Goal: Information Seeking & Learning: Learn about a topic

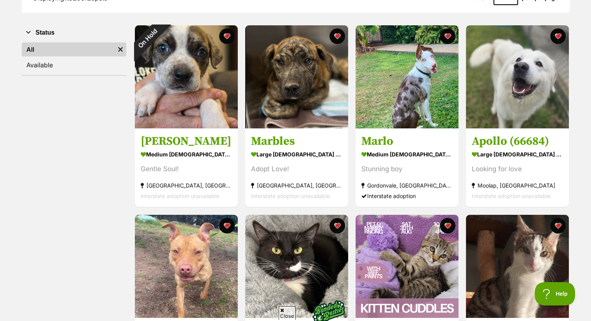
scroll to position [134, 0]
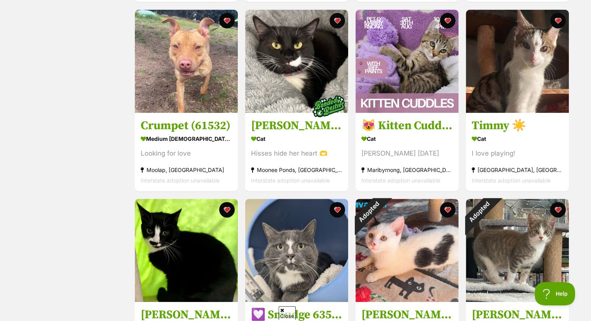
click at [582, 230] on div "Displaying 1 to 20 of 23 pets Show 20 40 60 pets per page Visit PetRescue TV (e…" at bounding box center [295, 285] width 591 height 1060
click at [583, 233] on div "Displaying 1 to 20 of 23 pets Show 20 40 60 pets per page Visit PetRescue TV (e…" at bounding box center [295, 285] width 591 height 1060
click at [583, 230] on div "Displaying 1 to 20 of 23 pets Show 20 40 60 pets per page Visit PetRescue TV (e…" at bounding box center [295, 285] width 591 height 1060
click at [582, 239] on div "Displaying 1 to 20 of 23 pets Show 20 40 60 pets per page Visit PetRescue TV (e…" at bounding box center [295, 285] width 591 height 1060
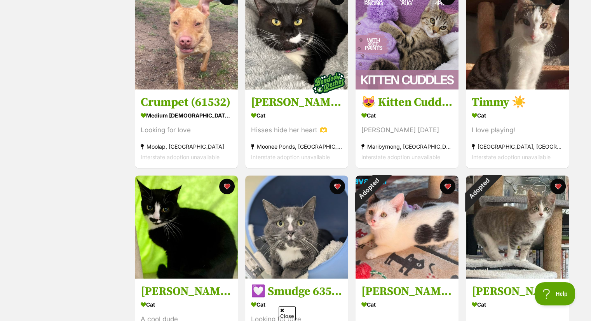
click at [576, 246] on div "Displaying 1 to 20 of 23 pets Show 20 40 60 pets per page Visit PetRescue TV (e…" at bounding box center [295, 261] width 571 height 1013
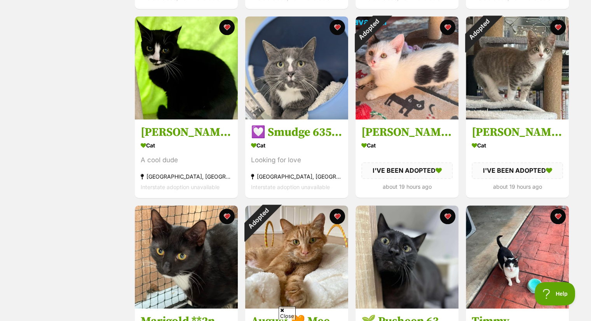
click at [581, 239] on div "Displaying 1 to 20 of 23 pets Show 20 40 60 pets per page Visit PetRescue TV (e…" at bounding box center [295, 102] width 571 height 1013
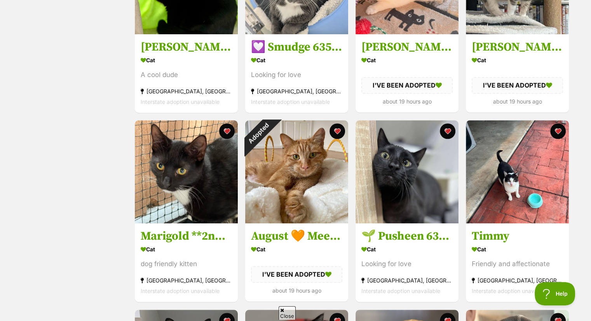
scroll to position [609, 0]
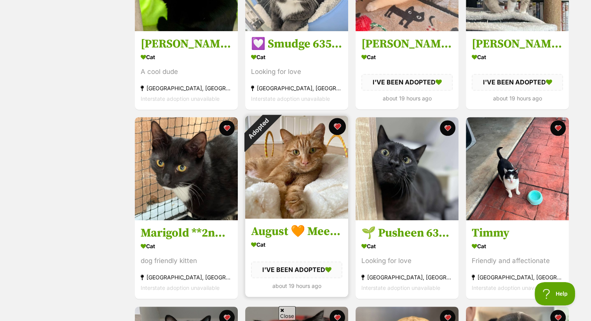
click at [335, 133] on button "favourite" at bounding box center [337, 126] width 17 height 17
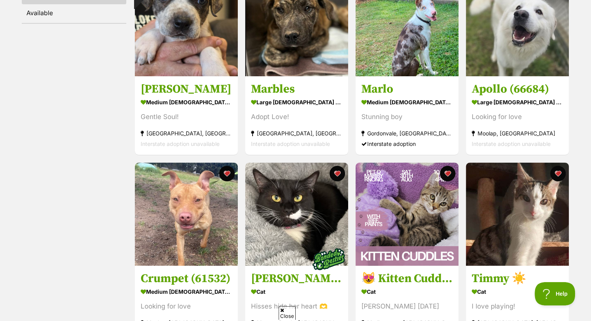
scroll to position [0, 0]
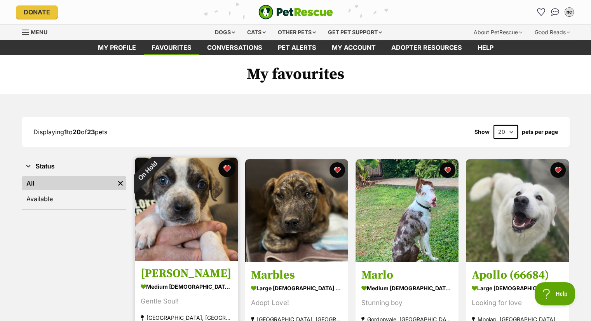
click at [229, 173] on button "favourite" at bounding box center [226, 168] width 17 height 17
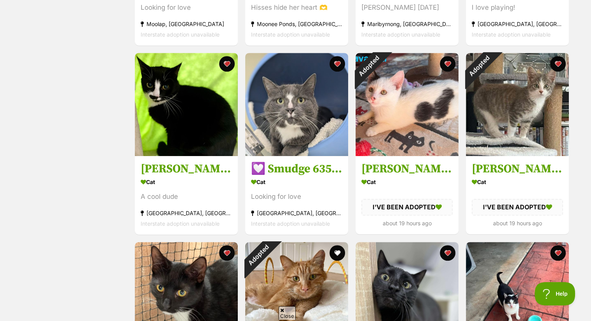
scroll to position [485, 0]
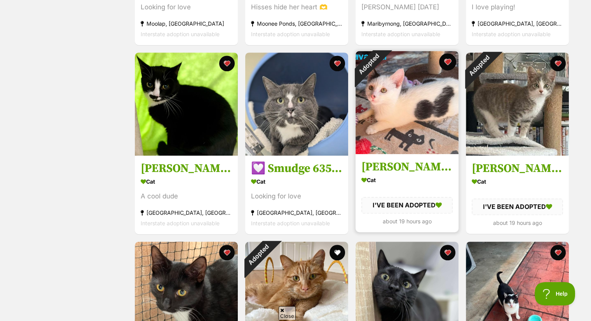
click at [448, 62] on button "favourite" at bounding box center [447, 61] width 17 height 17
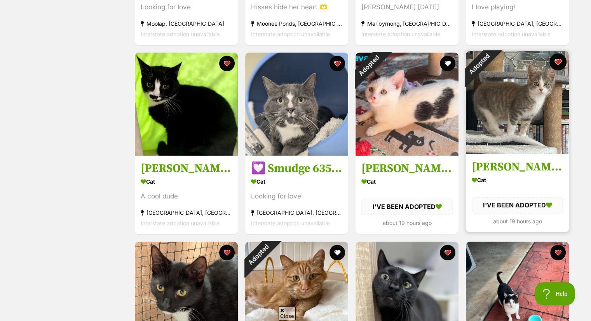
click at [558, 63] on button "favourite" at bounding box center [558, 61] width 17 height 17
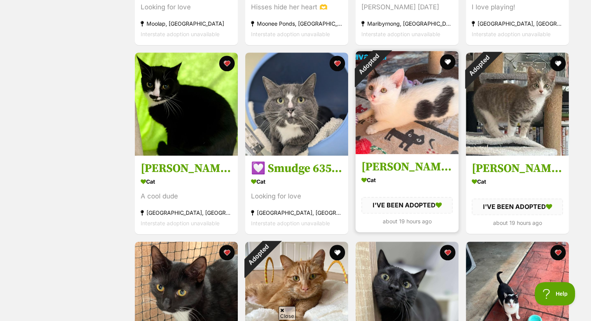
scroll to position [587, 0]
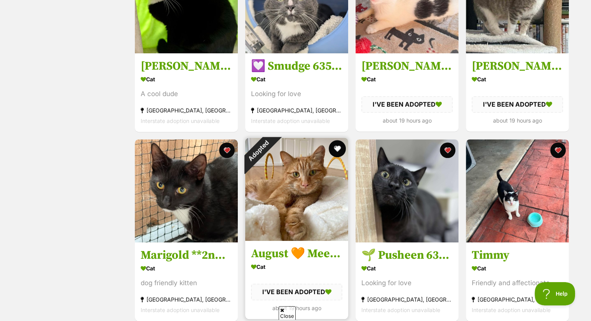
click at [338, 148] on button "favourite" at bounding box center [337, 148] width 17 height 17
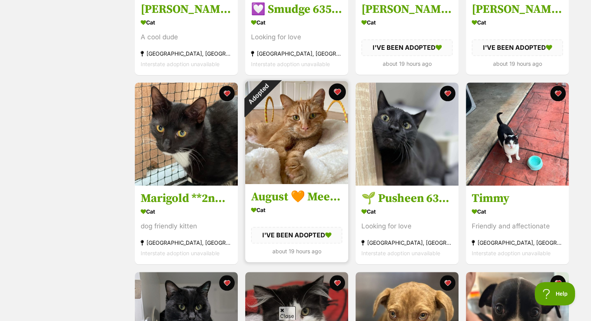
scroll to position [644, 0]
click at [338, 94] on button "favourite" at bounding box center [337, 91] width 17 height 17
click at [338, 92] on button "favourite" at bounding box center [337, 91] width 17 height 17
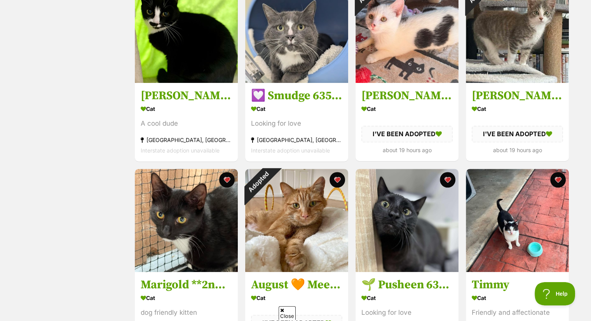
scroll to position [557, 0]
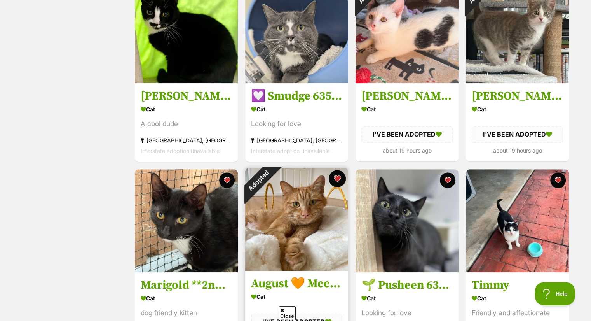
click at [337, 183] on button "favourite" at bounding box center [337, 178] width 17 height 17
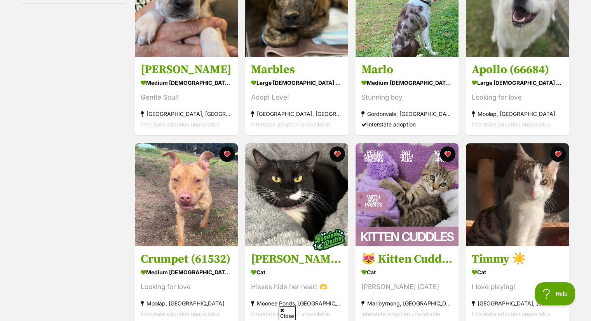
scroll to position [160, 0]
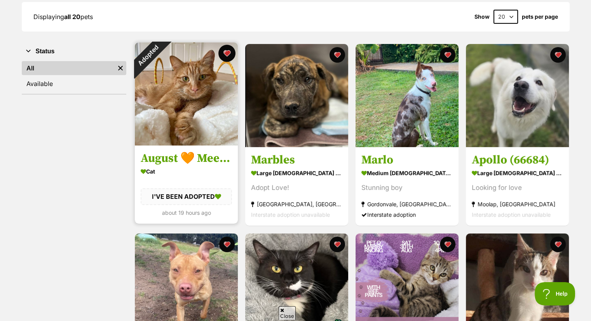
click at [225, 53] on button "favourite" at bounding box center [226, 53] width 17 height 17
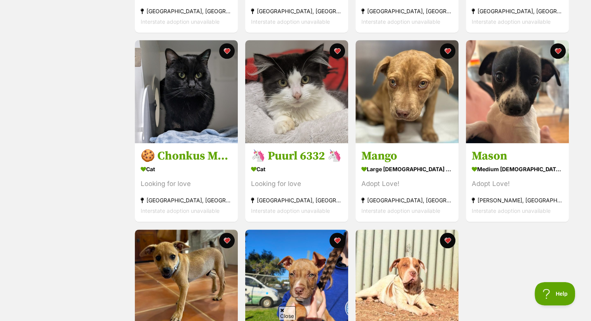
scroll to position [686, 0]
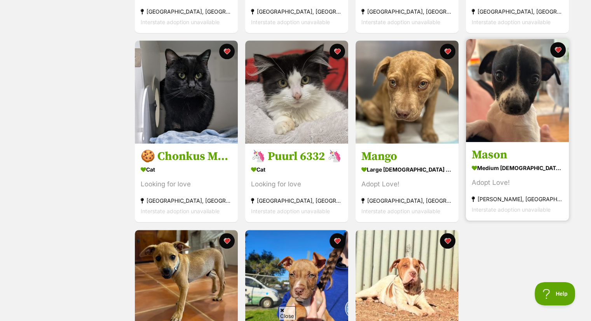
click at [489, 94] on img at bounding box center [517, 90] width 103 height 103
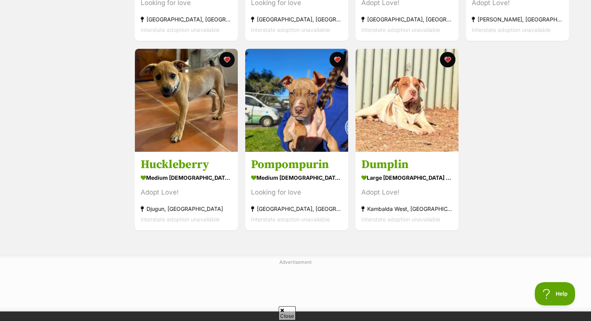
scroll to position [0, 0]
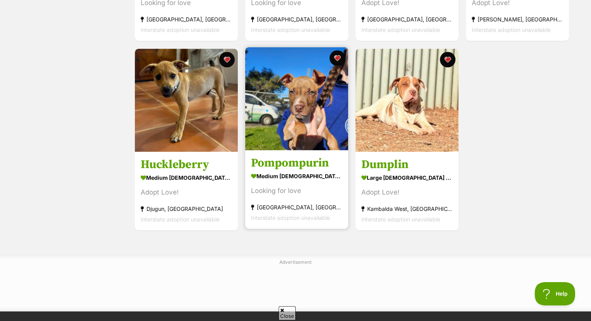
click at [274, 143] on img at bounding box center [296, 98] width 103 height 103
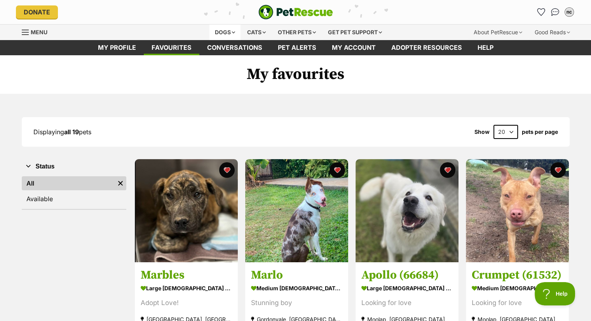
click at [220, 30] on div "Dogs" at bounding box center [225, 32] width 31 height 16
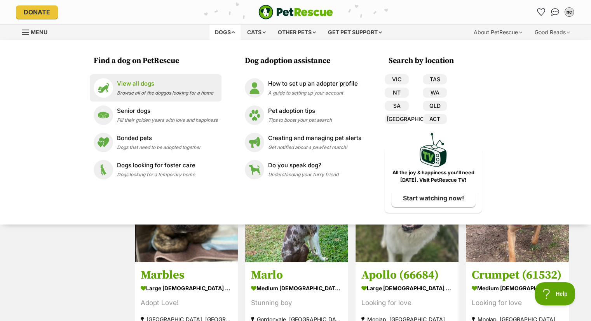
click at [130, 86] on p "View all dogs" at bounding box center [165, 83] width 96 height 9
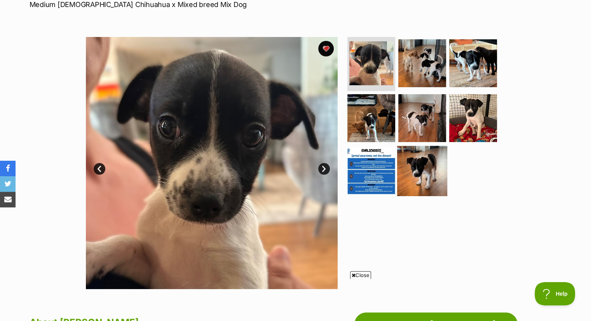
click at [423, 182] on img at bounding box center [422, 171] width 50 height 50
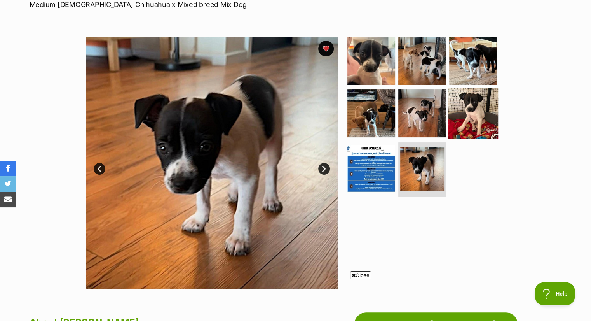
click at [471, 123] on img at bounding box center [473, 113] width 50 height 50
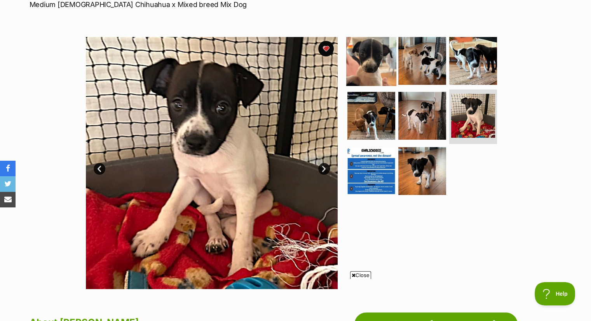
click at [377, 61] on img at bounding box center [371, 60] width 50 height 50
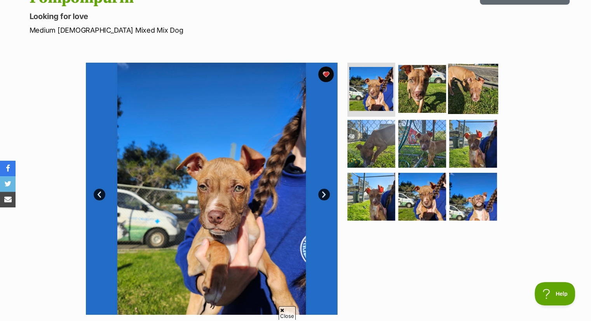
click at [473, 90] on img at bounding box center [473, 88] width 50 height 50
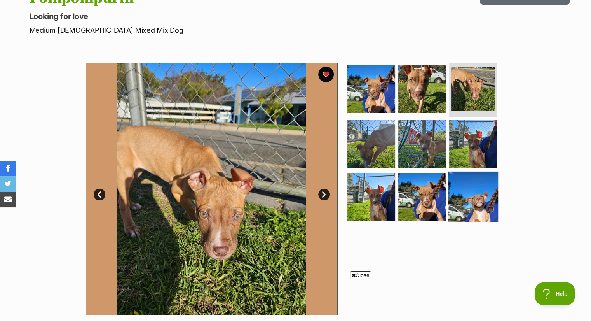
click at [454, 199] on img at bounding box center [473, 196] width 50 height 50
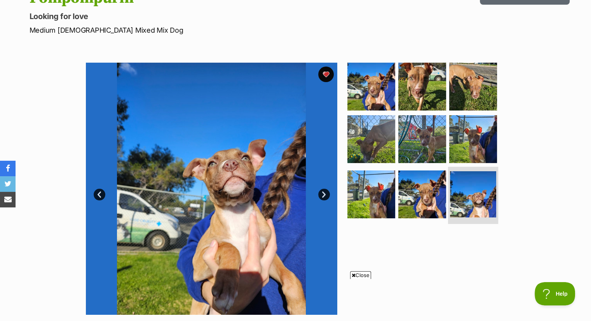
click at [454, 199] on img at bounding box center [473, 194] width 46 height 46
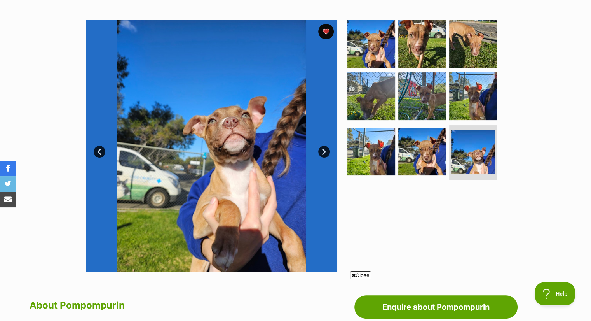
scroll to position [141, 0]
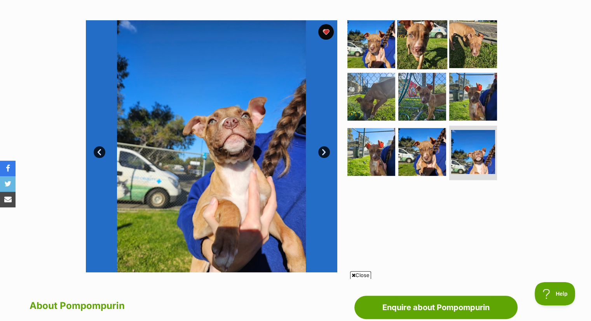
click at [435, 49] on img at bounding box center [422, 44] width 50 height 50
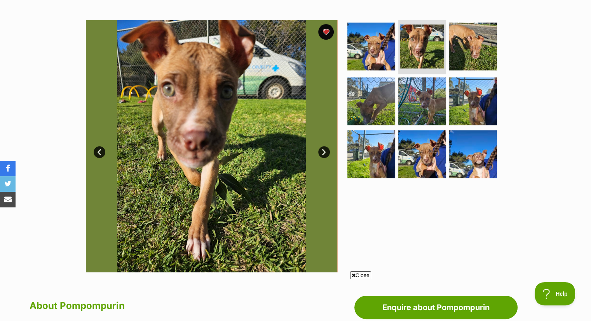
scroll to position [0, 0]
click at [464, 107] on img at bounding box center [473, 101] width 50 height 50
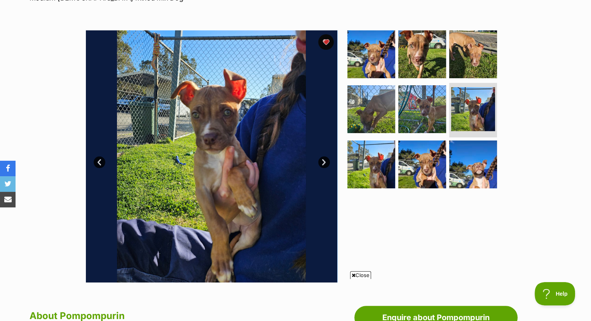
scroll to position [131, 0]
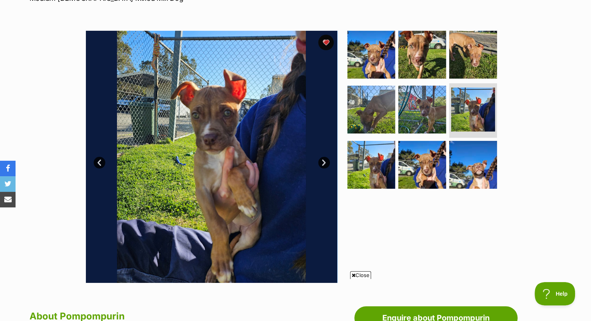
click at [326, 161] on link "Next" at bounding box center [324, 163] width 12 height 12
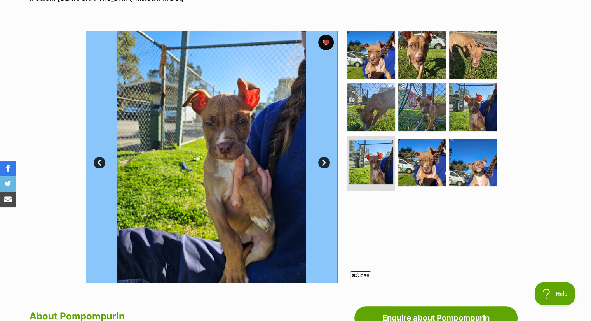
drag, startPoint x: 323, startPoint y: 161, endPoint x: 514, endPoint y: 204, distance: 195.5
click at [514, 204] on section "Available 7 of 9 images 7 of 9 images 7 of 9 images 7 of 9 images 7 of 9 images…" at bounding box center [295, 151] width 443 height 264
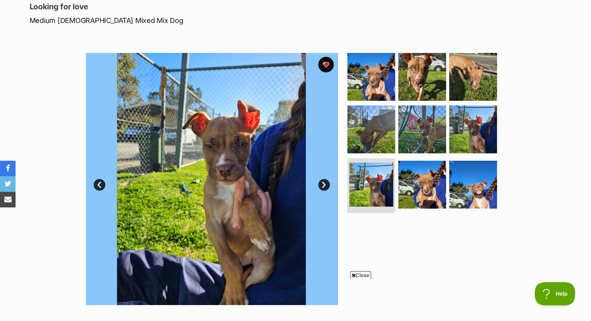
scroll to position [108, 0]
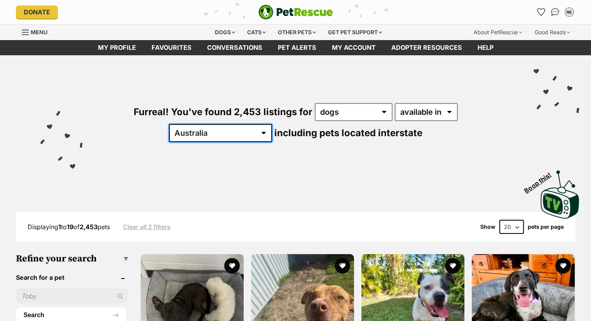
click at [272, 124] on select "[GEOGRAPHIC_DATA] [GEOGRAPHIC_DATA] [GEOGRAPHIC_DATA] [GEOGRAPHIC_DATA] [GEOGRA…" at bounding box center [220, 133] width 103 height 18
select select "WA"
click at [272, 124] on select "[GEOGRAPHIC_DATA] [GEOGRAPHIC_DATA] [GEOGRAPHIC_DATA] [GEOGRAPHIC_DATA] [GEOGRA…" at bounding box center [220, 133] width 103 height 18
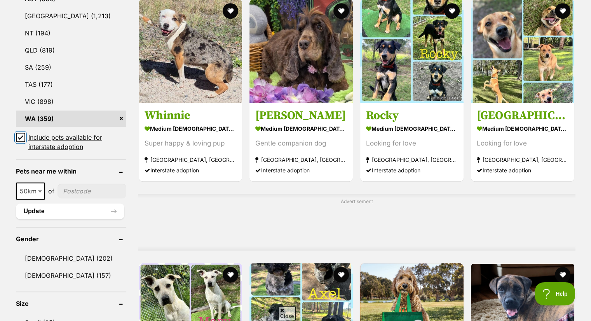
click at [16, 136] on input "Include pets available for interstate adoption" at bounding box center [20, 137] width 9 height 9
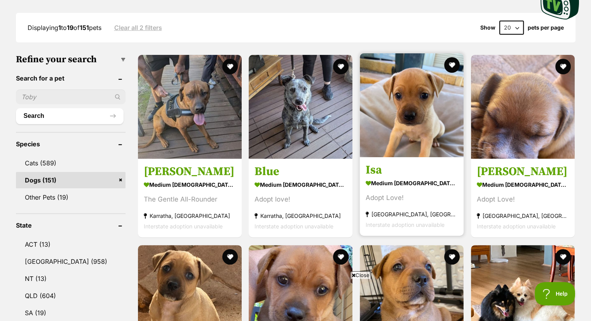
click at [414, 118] on img at bounding box center [412, 105] width 104 height 104
click at [450, 64] on button "favourite" at bounding box center [452, 64] width 17 height 17
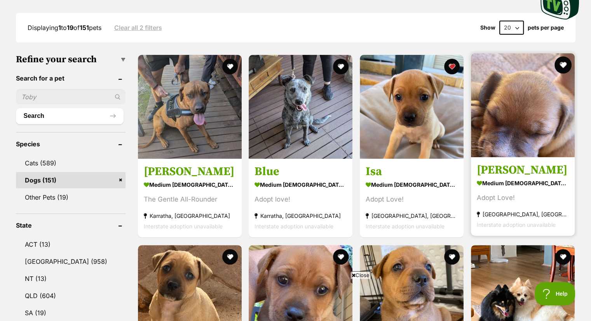
click at [562, 66] on button "favourite" at bounding box center [563, 64] width 17 height 17
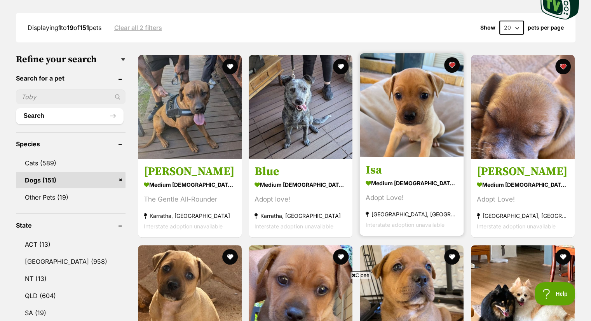
scroll to position [341, 0]
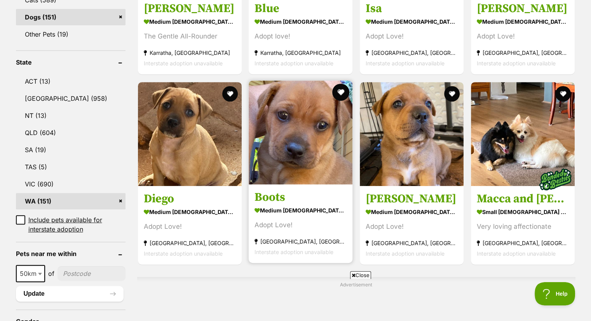
click at [342, 93] on button "favourite" at bounding box center [340, 92] width 17 height 17
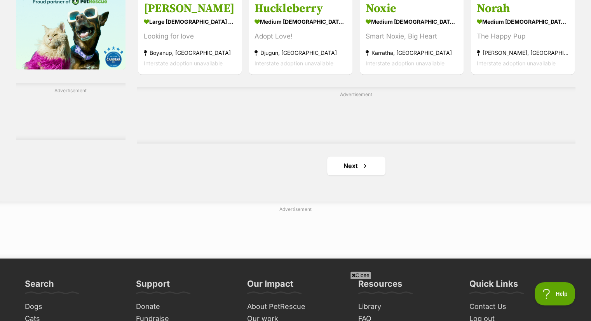
scroll to position [1270, 0]
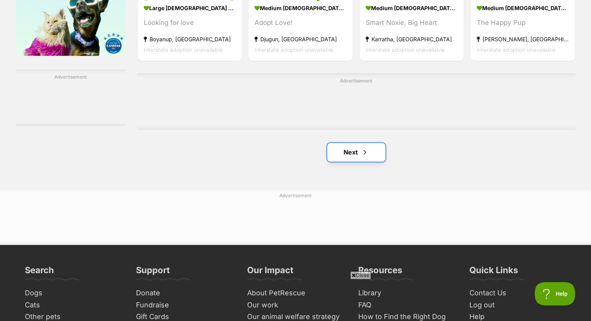
click at [352, 150] on link "Next" at bounding box center [356, 152] width 58 height 19
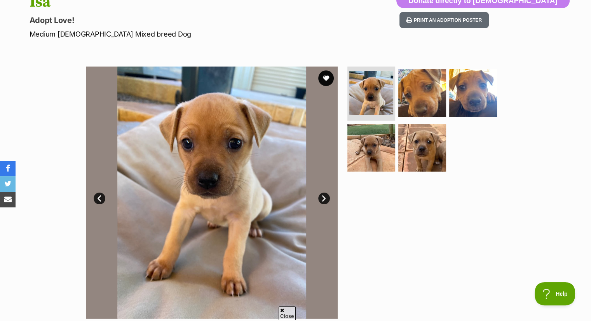
click at [327, 194] on link "Next" at bounding box center [324, 198] width 12 height 12
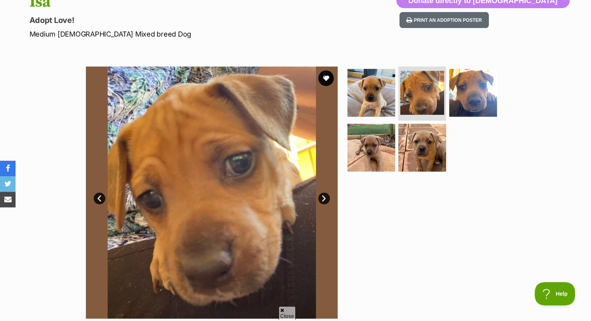
click at [324, 198] on link "Next" at bounding box center [324, 198] width 12 height 12
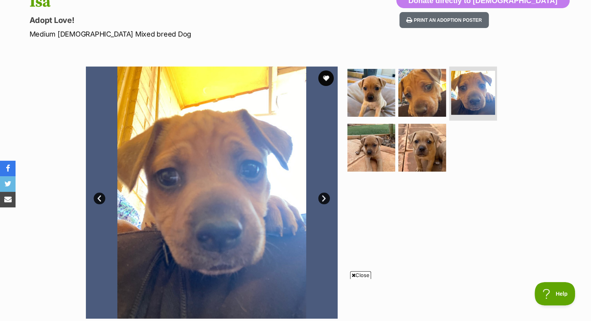
click at [324, 198] on link "Next" at bounding box center [324, 198] width 12 height 12
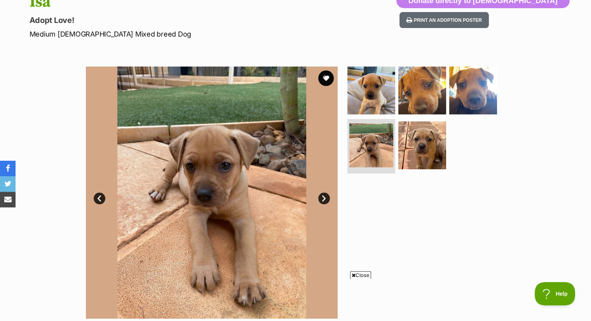
click at [324, 198] on link "Next" at bounding box center [324, 198] width 12 height 12
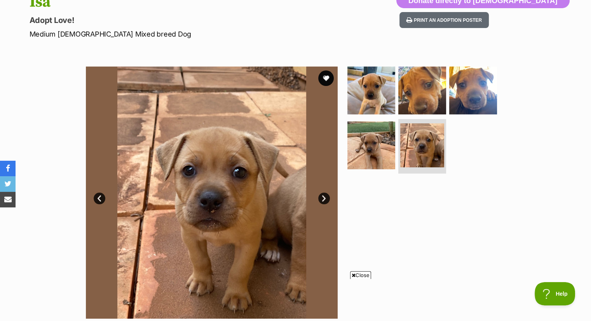
click at [324, 198] on link "Next" at bounding box center [324, 198] width 12 height 12
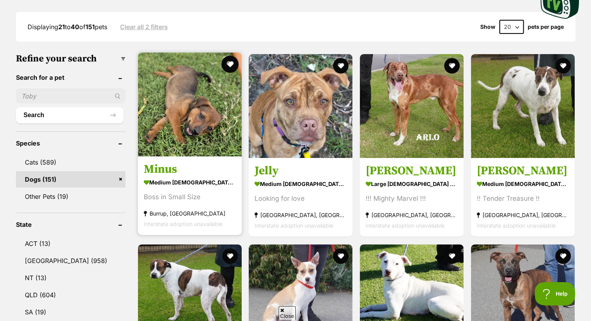
click at [232, 66] on button "favourite" at bounding box center [229, 64] width 17 height 17
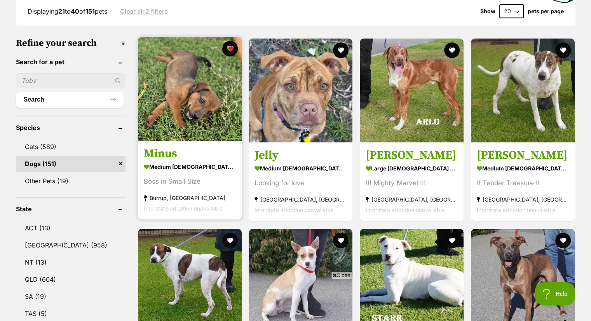
scroll to position [181, 0]
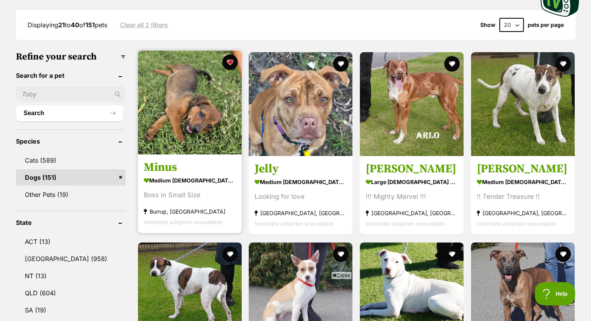
click at [175, 125] on img at bounding box center [190, 103] width 104 height 104
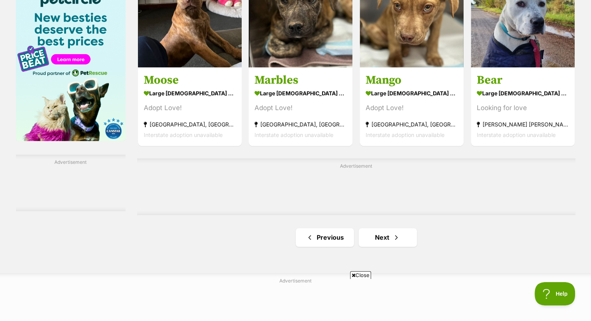
scroll to position [1184, 0]
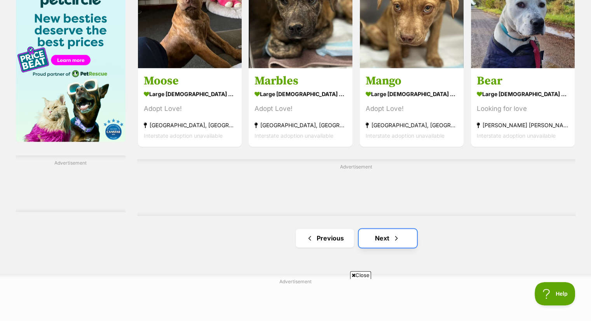
click at [377, 231] on link "Next" at bounding box center [388, 238] width 58 height 19
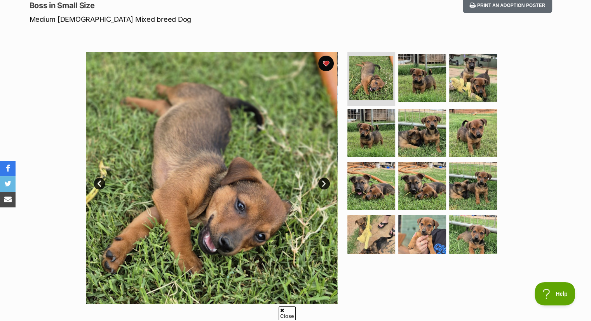
click at [324, 185] on link "Next" at bounding box center [324, 184] width 12 height 12
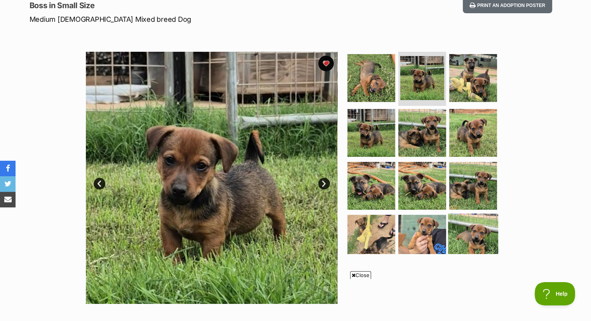
click at [467, 234] on img at bounding box center [473, 238] width 50 height 50
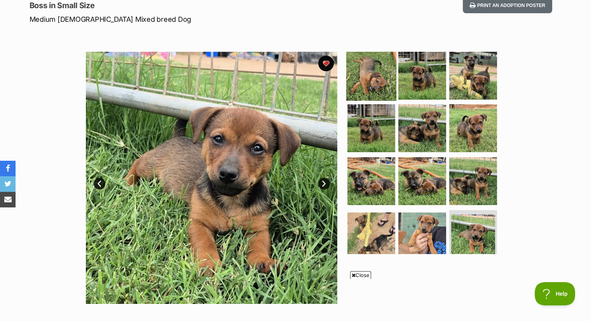
click at [365, 69] on img at bounding box center [371, 75] width 50 height 50
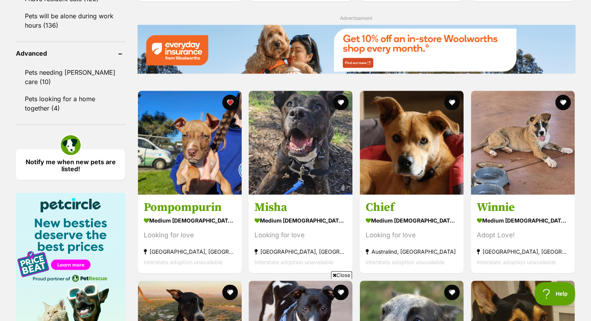
scroll to position [980, 0]
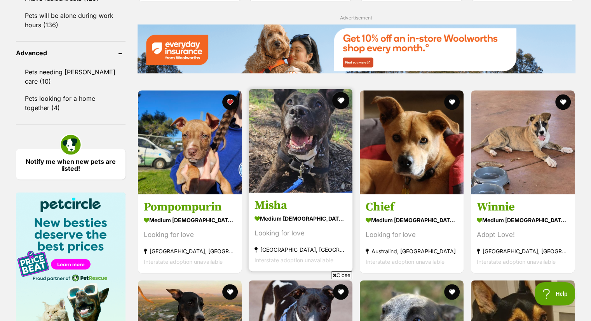
click at [337, 99] on button "favourite" at bounding box center [340, 100] width 17 height 17
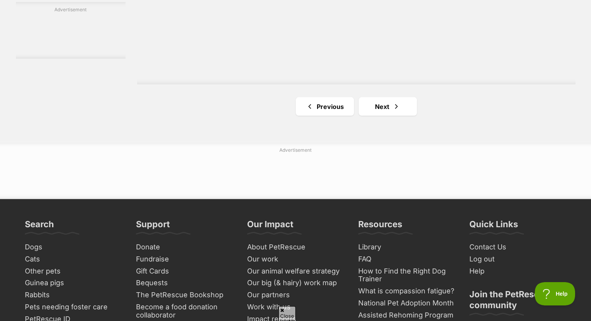
scroll to position [1490, 0]
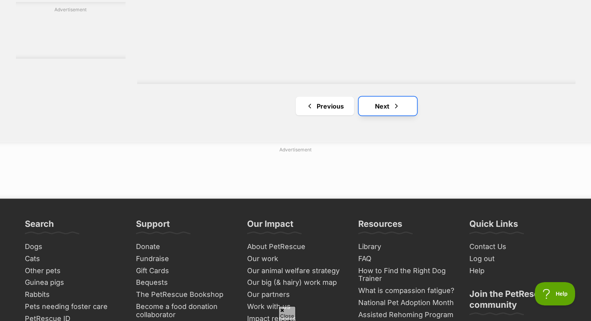
click at [406, 104] on link "Next" at bounding box center [388, 106] width 58 height 19
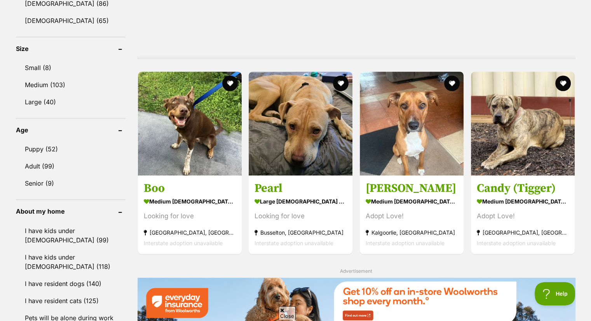
scroll to position [678, 0]
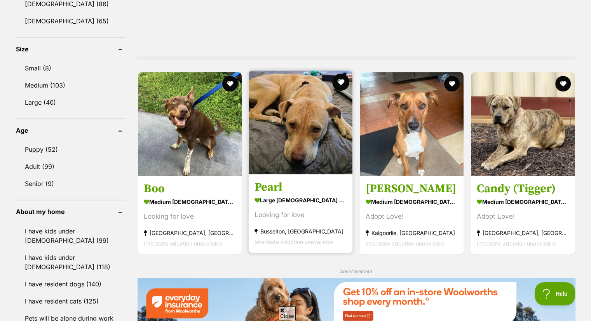
click at [340, 82] on button "favourite" at bounding box center [340, 81] width 17 height 17
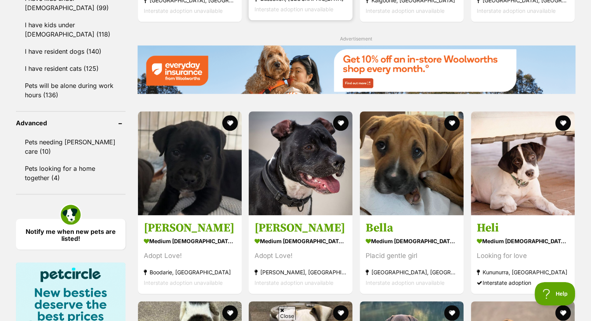
scroll to position [910, 0]
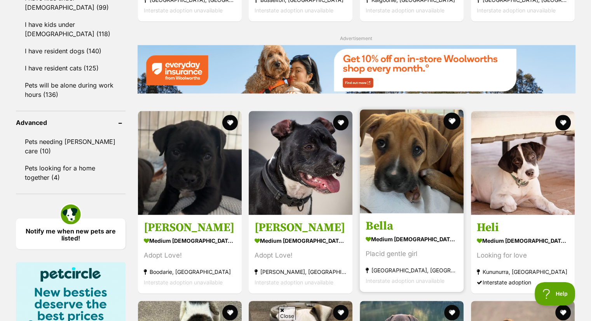
click at [451, 116] on button "favourite" at bounding box center [452, 120] width 17 height 17
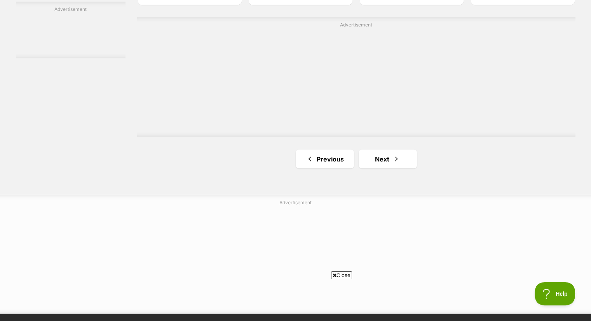
scroll to position [1408, 0]
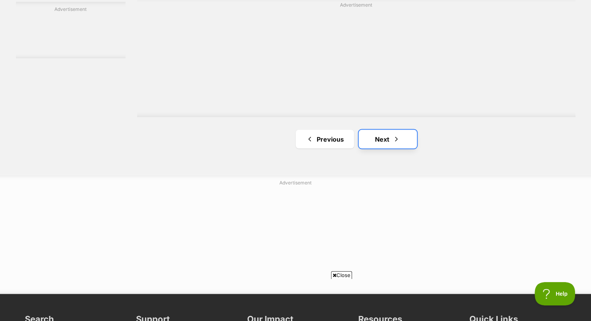
click at [375, 139] on link "Next" at bounding box center [388, 138] width 58 height 19
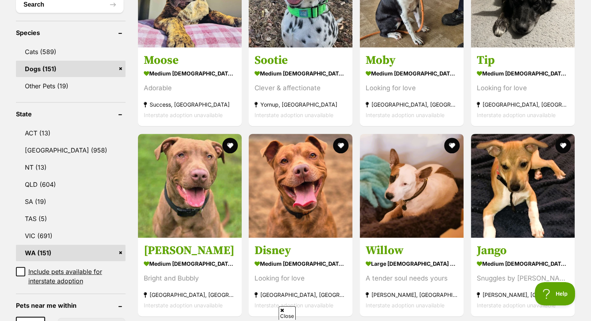
scroll to position [290, 0]
